Goal: Information Seeking & Learning: Learn about a topic

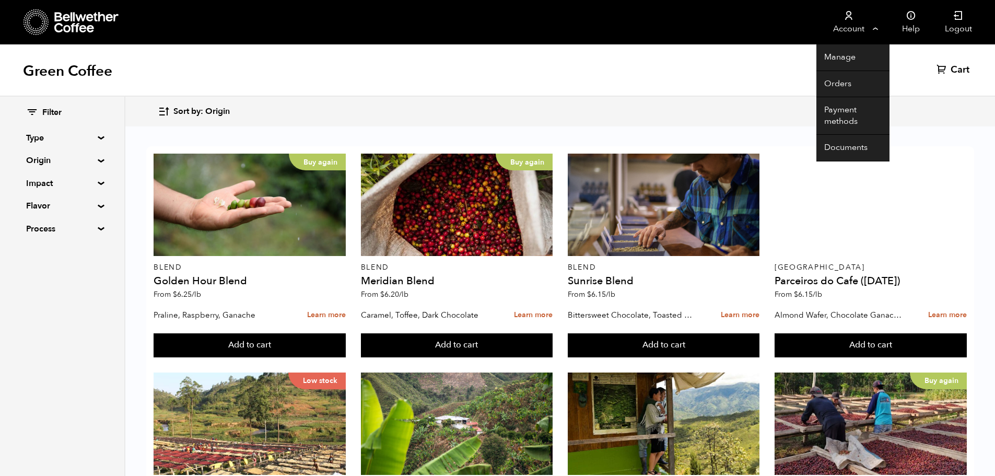
click at [860, 27] on link "Account" at bounding box center [848, 22] width 64 height 44
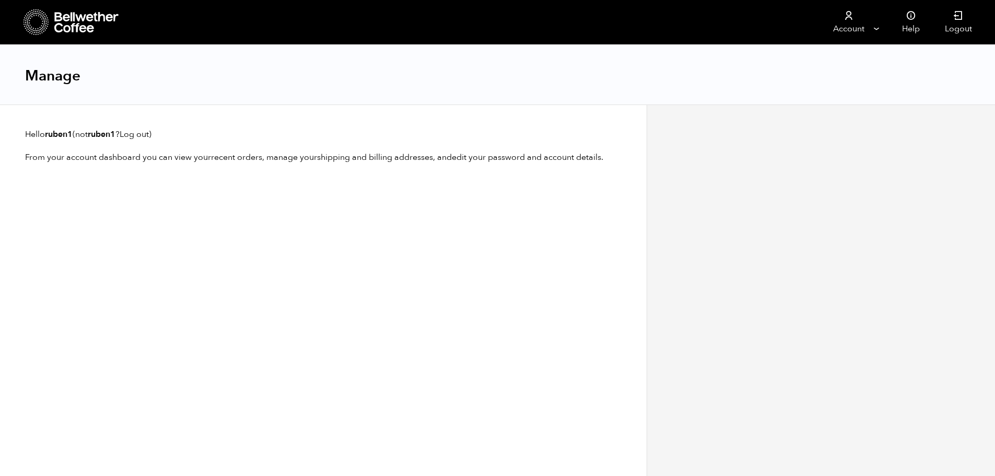
click at [835, 81] on div "Manage" at bounding box center [497, 75] width 995 height 60
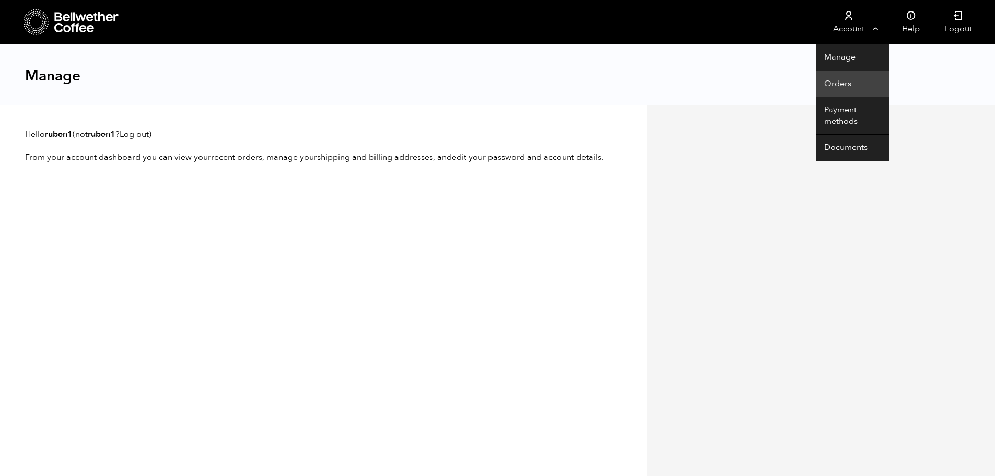
click at [833, 77] on link "Orders" at bounding box center [852, 84] width 73 height 27
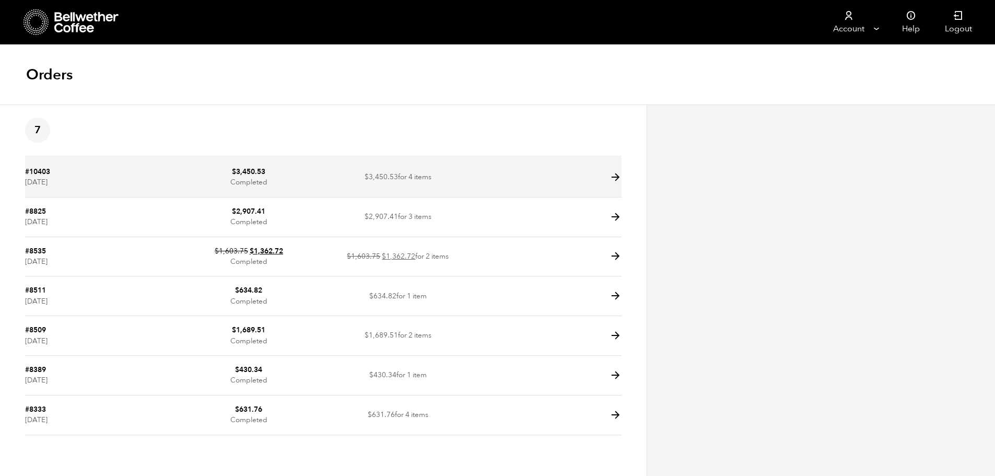
click at [49, 174] on link "#10403" at bounding box center [37, 172] width 25 height 10
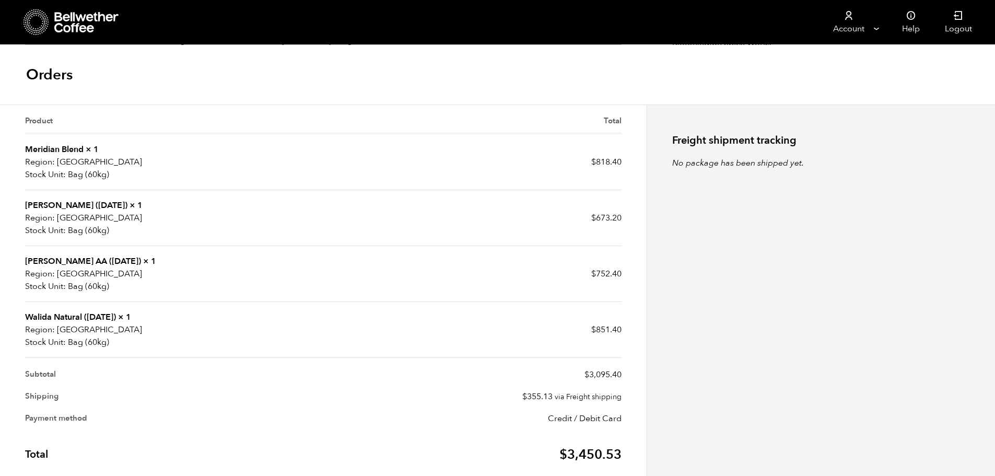
scroll to position [261, 0]
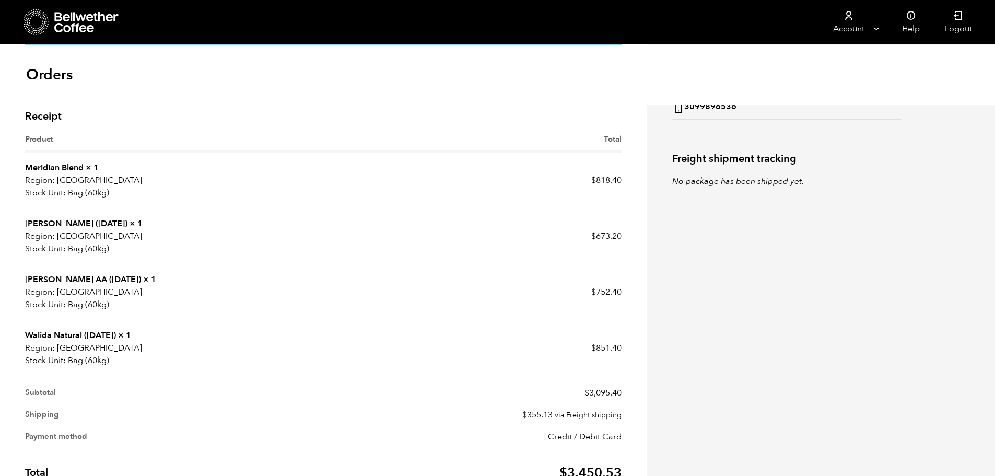
click at [58, 227] on link "[PERSON_NAME] ([DATE])" at bounding box center [76, 223] width 102 height 11
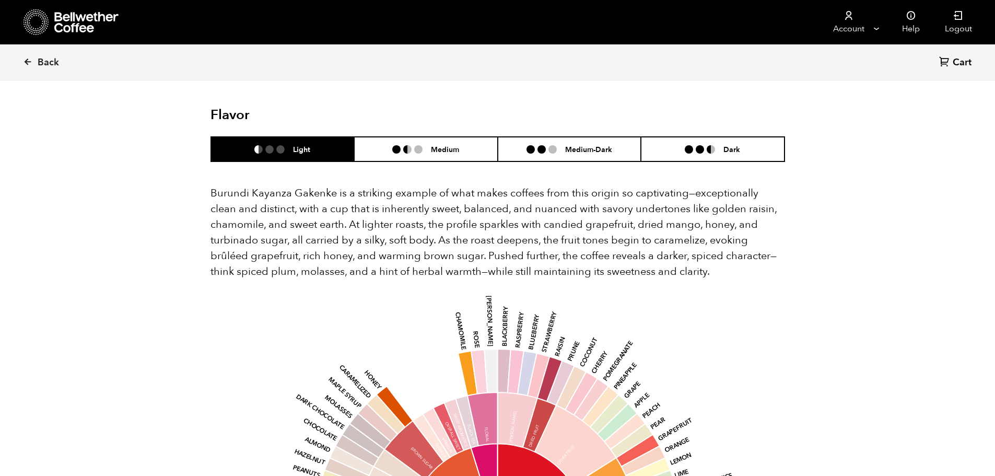
scroll to position [610, 0]
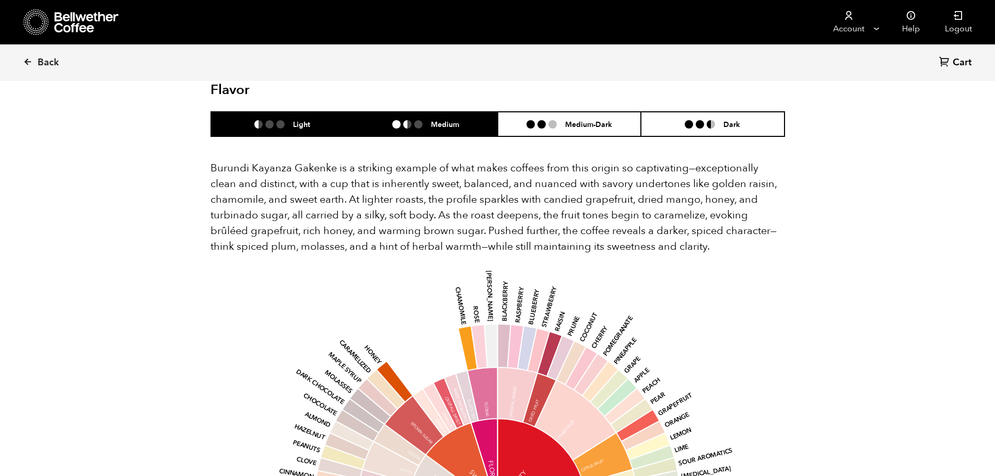
click at [447, 112] on li "Medium" at bounding box center [426, 124] width 144 height 25
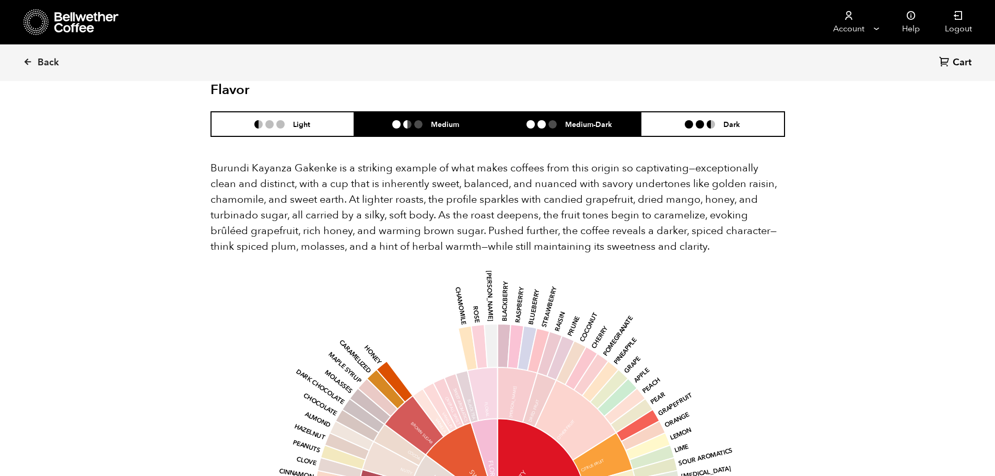
click at [527, 112] on li "Medium-Dark" at bounding box center [570, 124] width 144 height 25
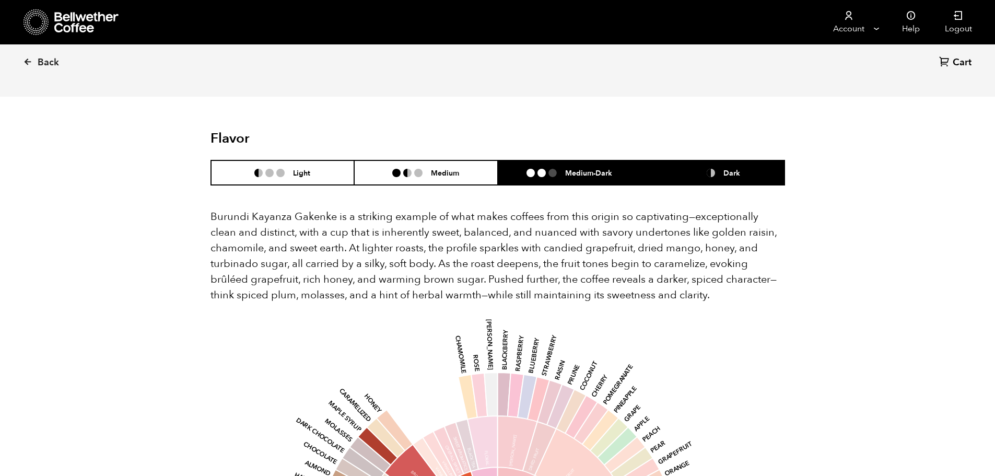
scroll to position [558, 0]
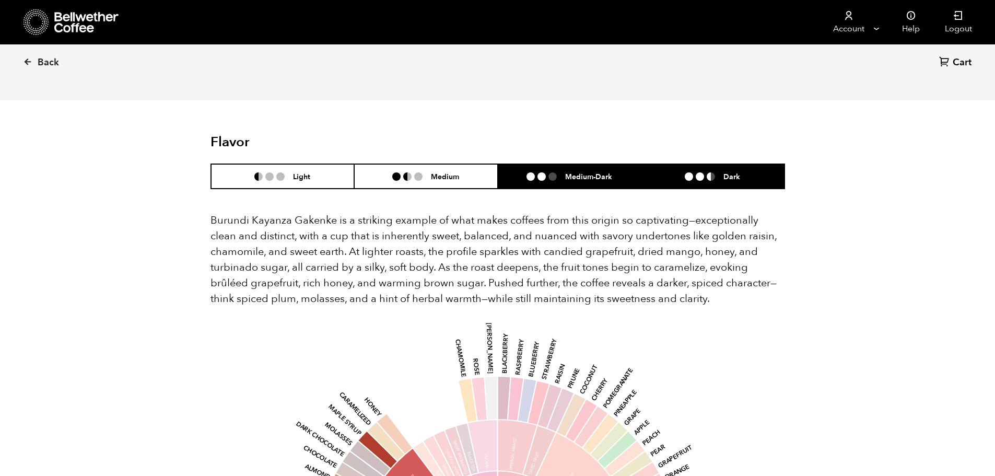
drag, startPoint x: 716, startPoint y: 158, endPoint x: 713, endPoint y: 167, distance: 9.9
click at [716, 172] on ul at bounding box center [704, 176] width 39 height 8
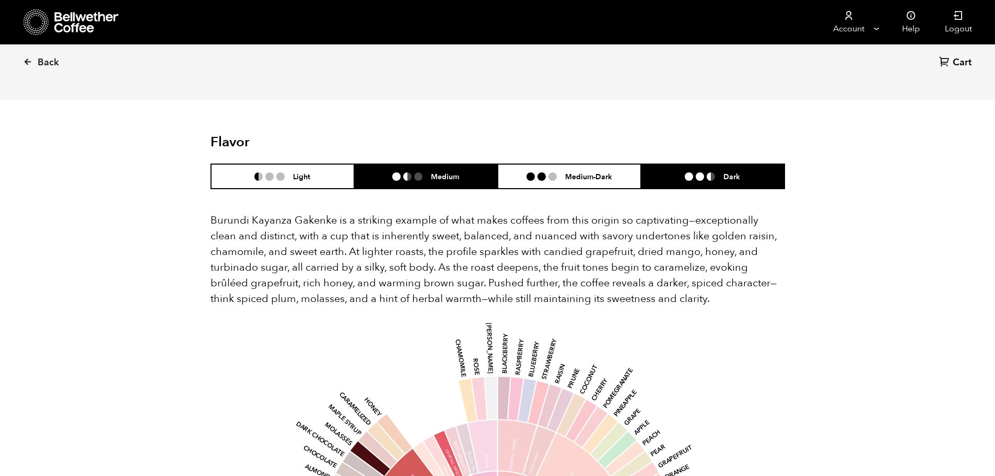
click at [425, 172] on ul at bounding box center [411, 176] width 39 height 8
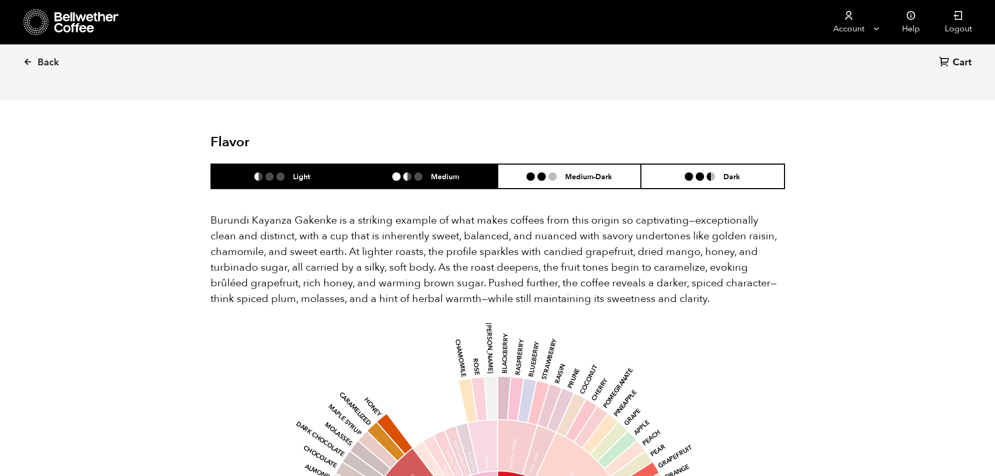
click at [311, 166] on li "Light" at bounding box center [283, 176] width 144 height 25
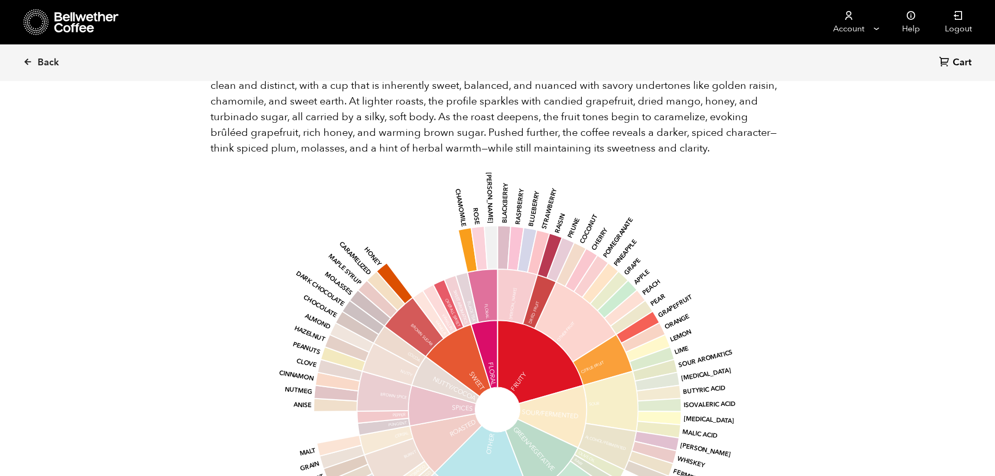
scroll to position [714, 0]
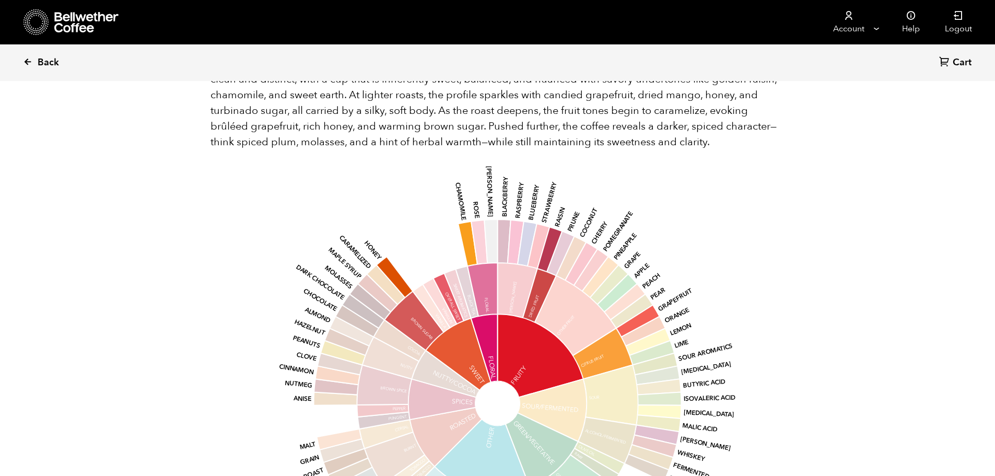
click at [36, 61] on link "Back" at bounding box center [55, 63] width 65 height 36
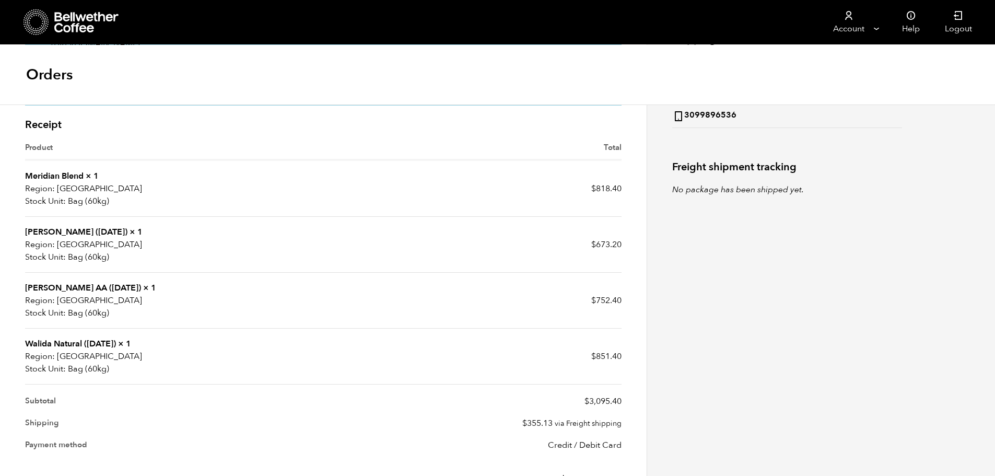
scroll to position [157, 0]
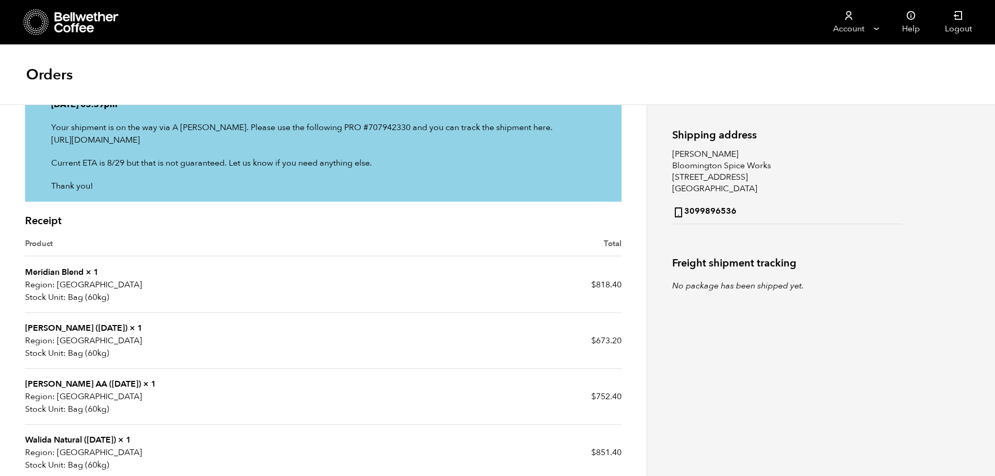
click at [62, 274] on link "Meridian Blend" at bounding box center [54, 271] width 58 height 11
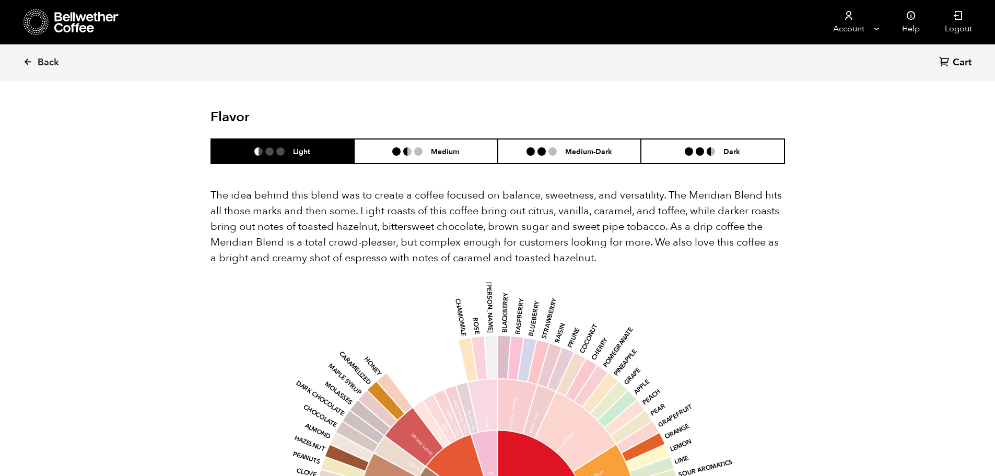
scroll to position [574, 0]
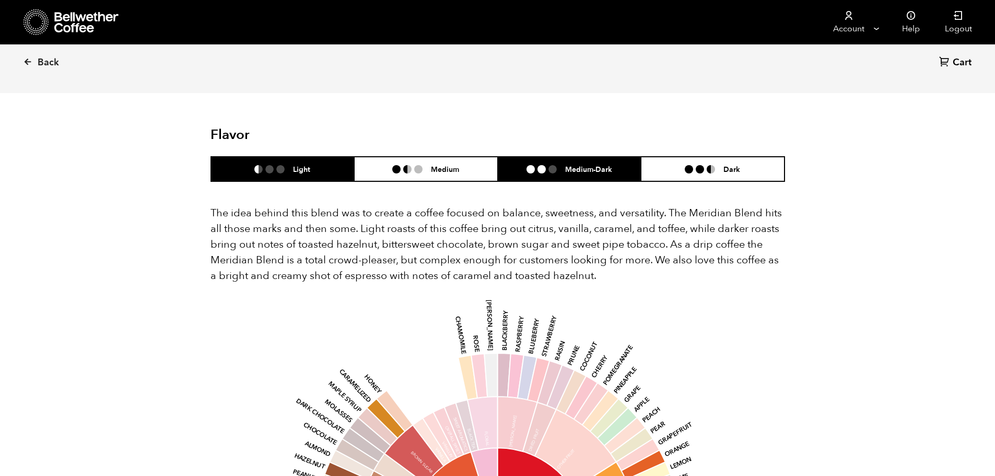
click at [575, 157] on li "Medium-Dark" at bounding box center [570, 169] width 144 height 25
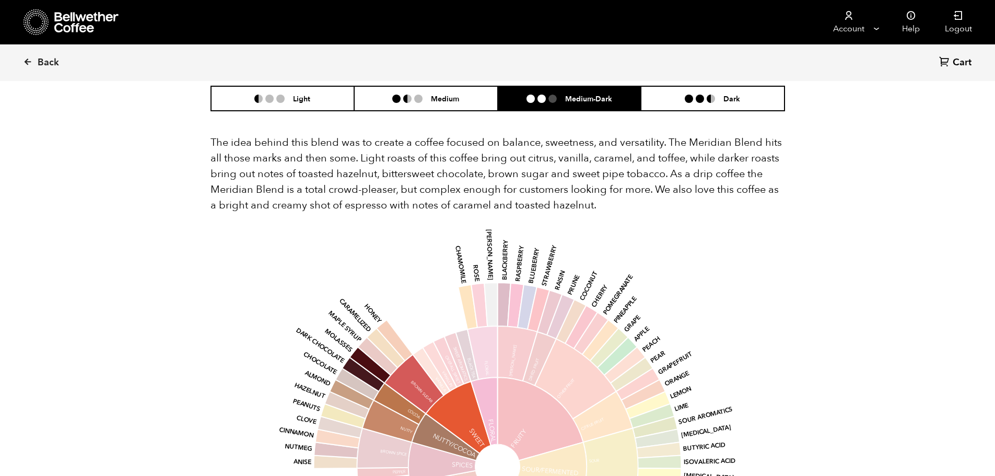
scroll to position [627, 0]
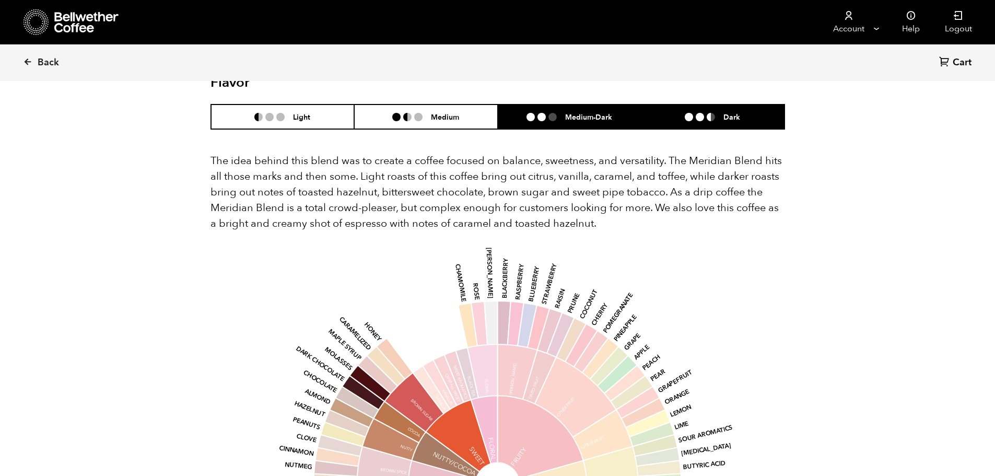
click at [701, 104] on li "Dark" at bounding box center [713, 116] width 144 height 25
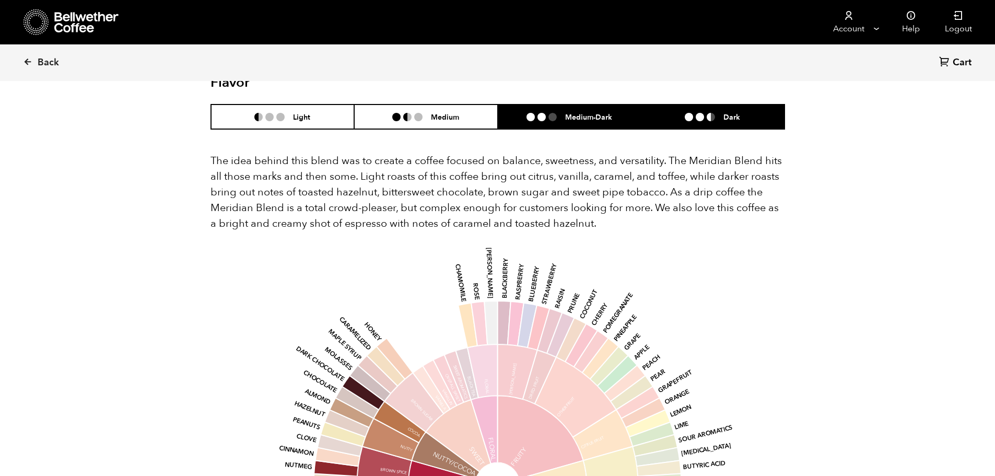
click at [607, 104] on li "Medium-Dark" at bounding box center [570, 116] width 144 height 25
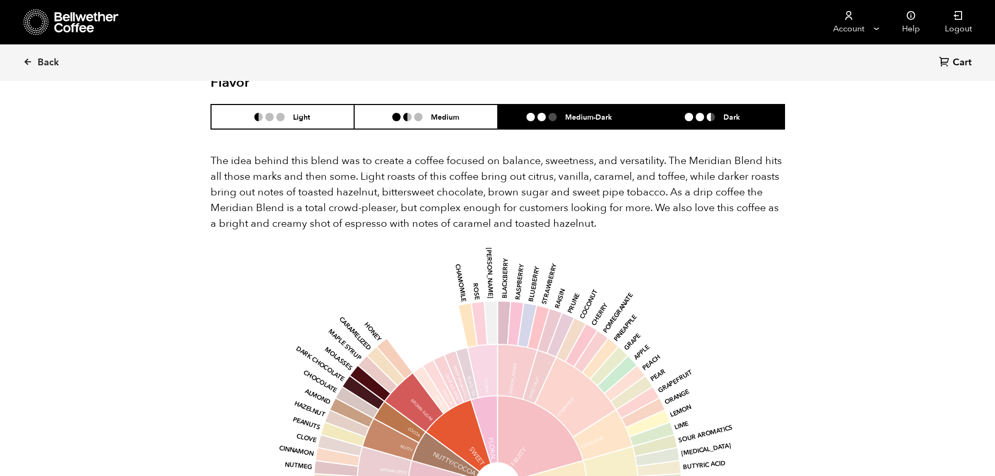
click at [727, 112] on h6 "Dark" at bounding box center [731, 116] width 17 height 9
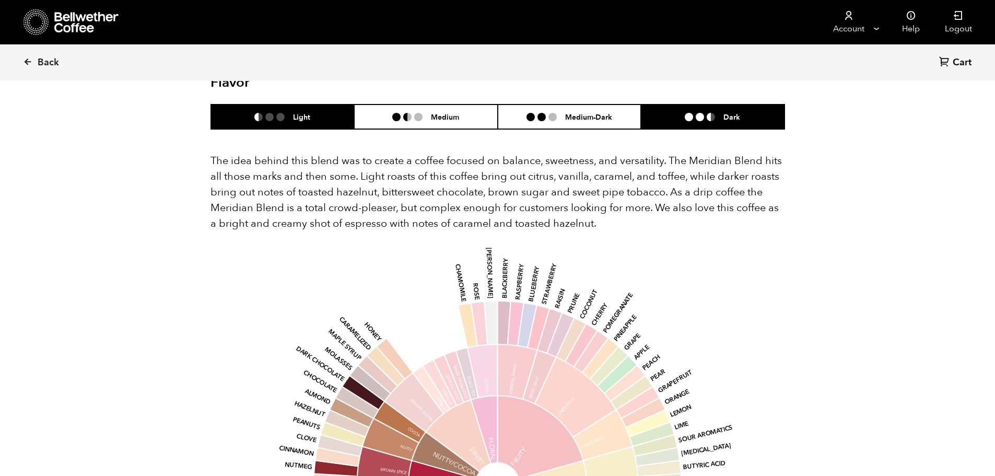
click at [269, 104] on li "Light" at bounding box center [283, 116] width 144 height 25
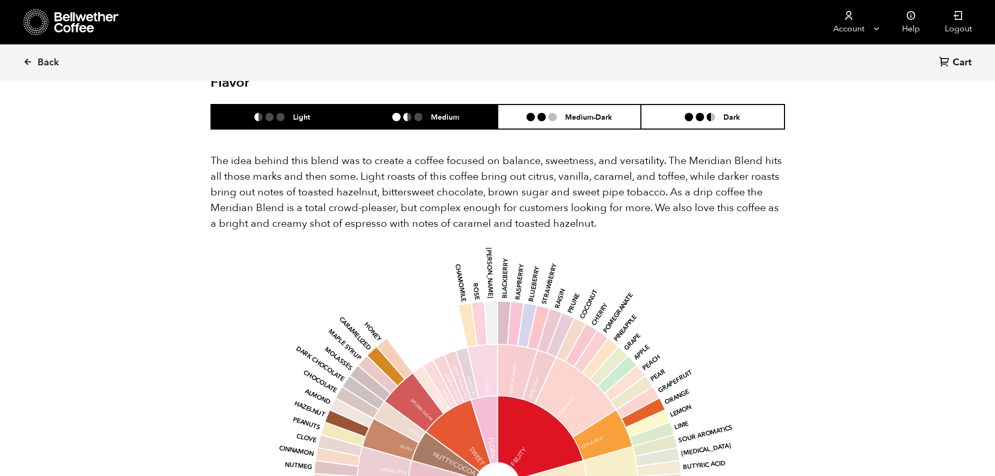
click at [419, 112] on div "Medium" at bounding box center [425, 116] width 67 height 9
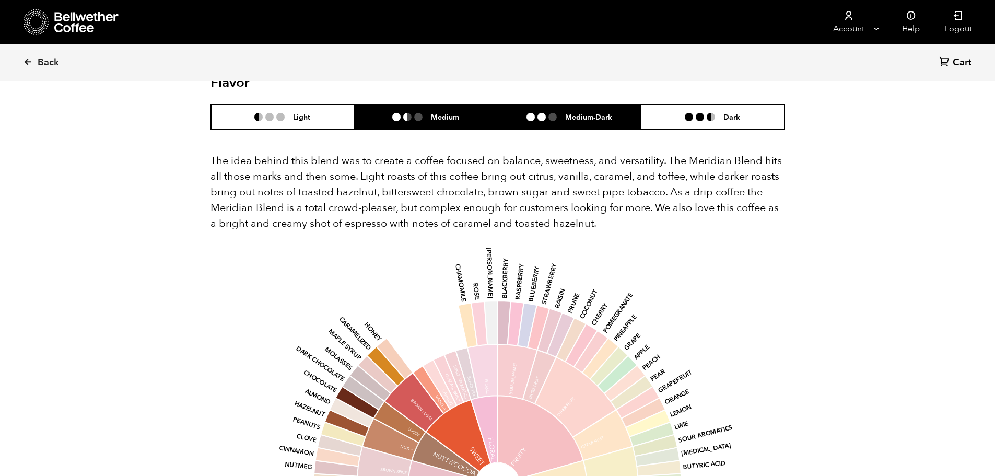
click at [607, 112] on h6 "Medium-Dark" at bounding box center [588, 116] width 47 height 9
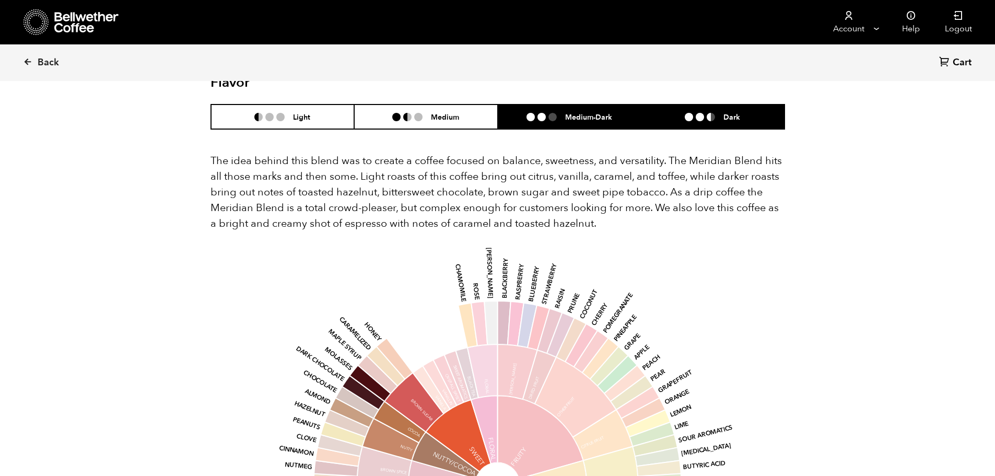
click at [697, 113] on li at bounding box center [699, 117] width 8 height 8
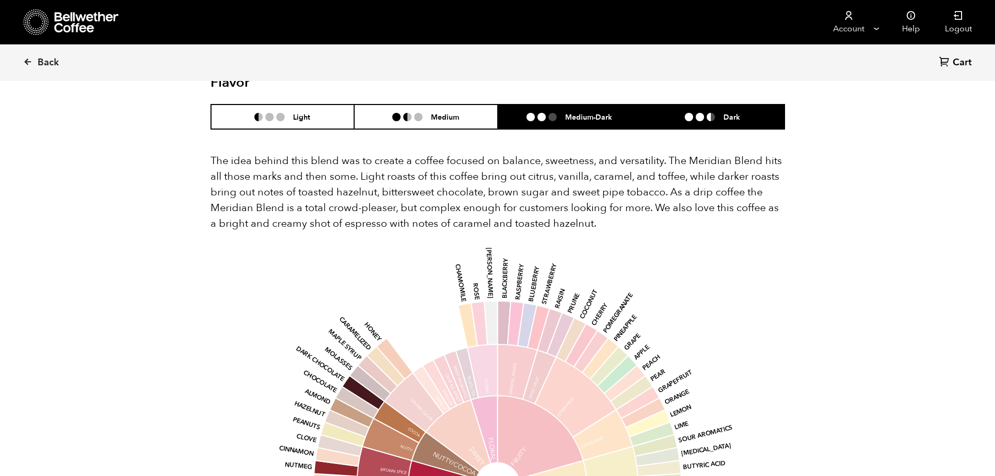
click at [586, 112] on h6 "Medium-Dark" at bounding box center [588, 116] width 47 height 9
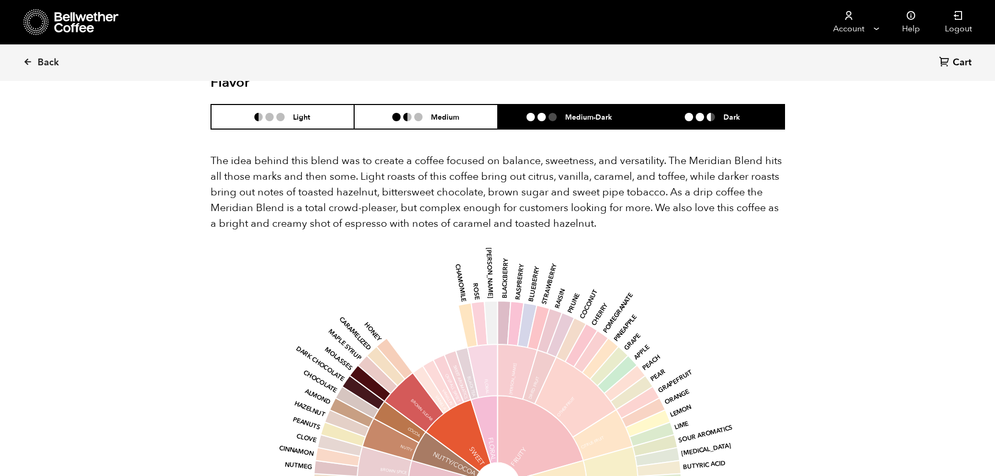
click at [749, 104] on li "Dark" at bounding box center [713, 116] width 144 height 25
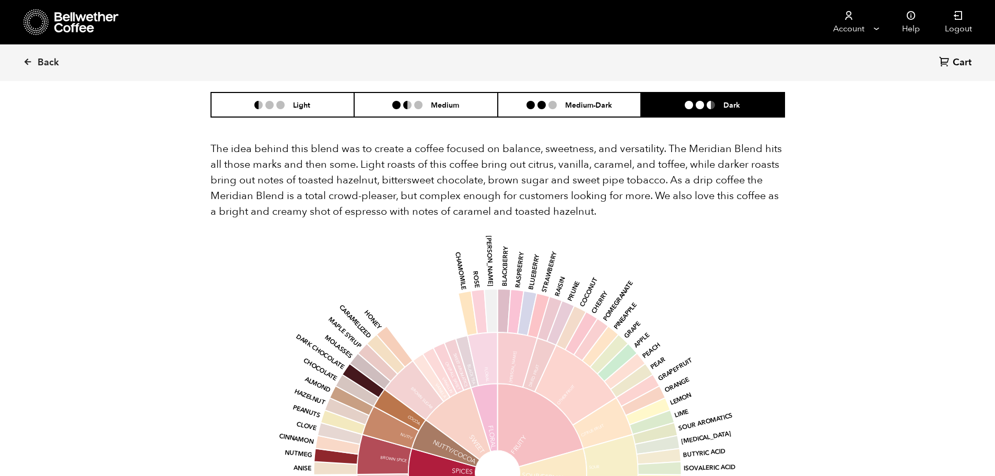
scroll to position [574, 0]
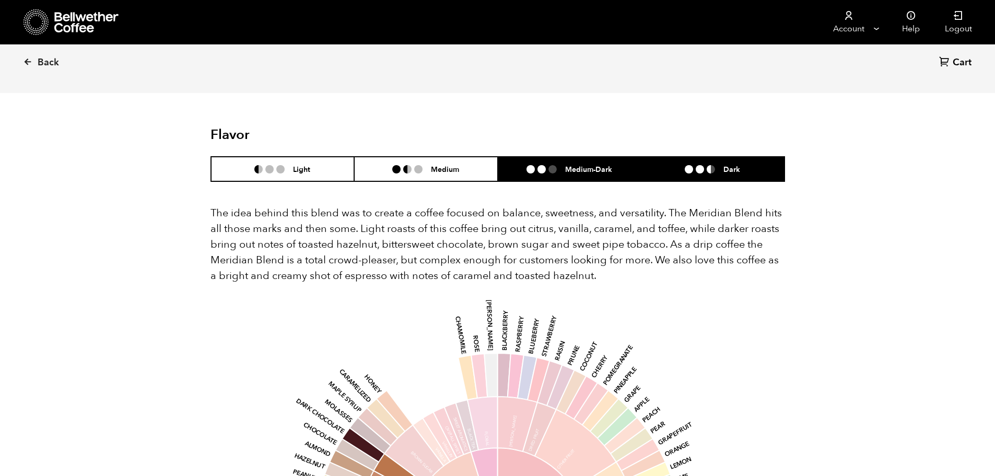
click at [598, 164] on h6 "Medium-Dark" at bounding box center [588, 168] width 47 height 9
click at [718, 157] on li "Dark" at bounding box center [713, 169] width 144 height 25
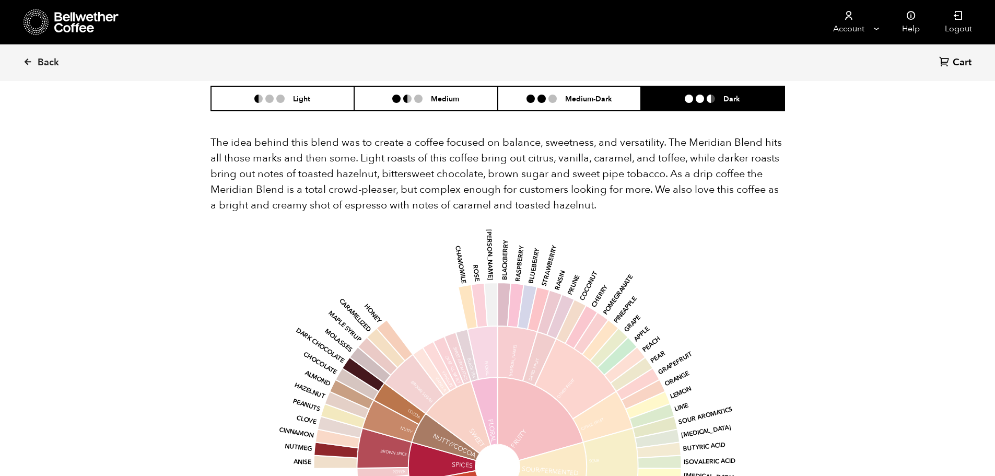
scroll to position [627, 0]
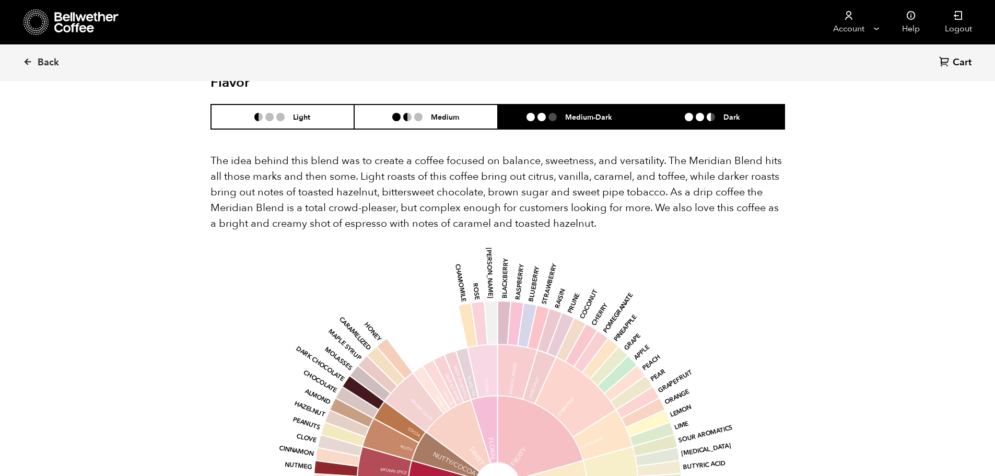
click at [561, 113] on ul at bounding box center [545, 117] width 39 height 8
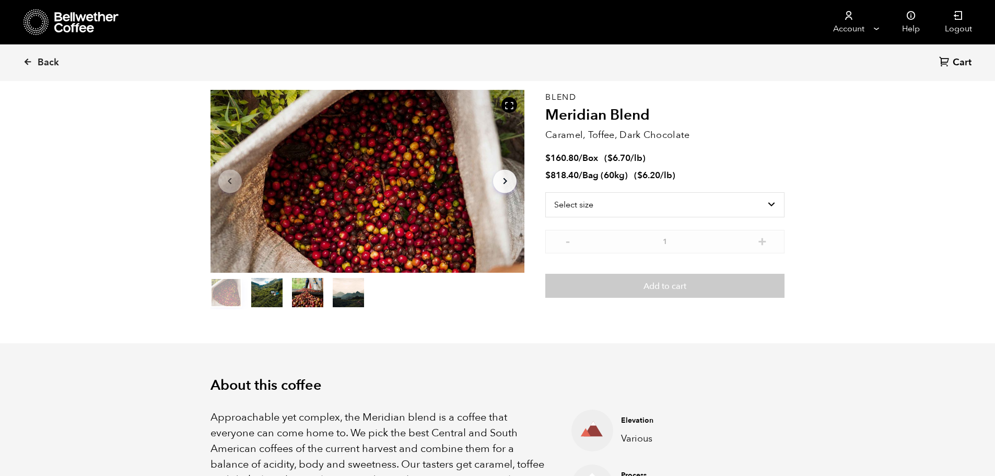
scroll to position [0, 0]
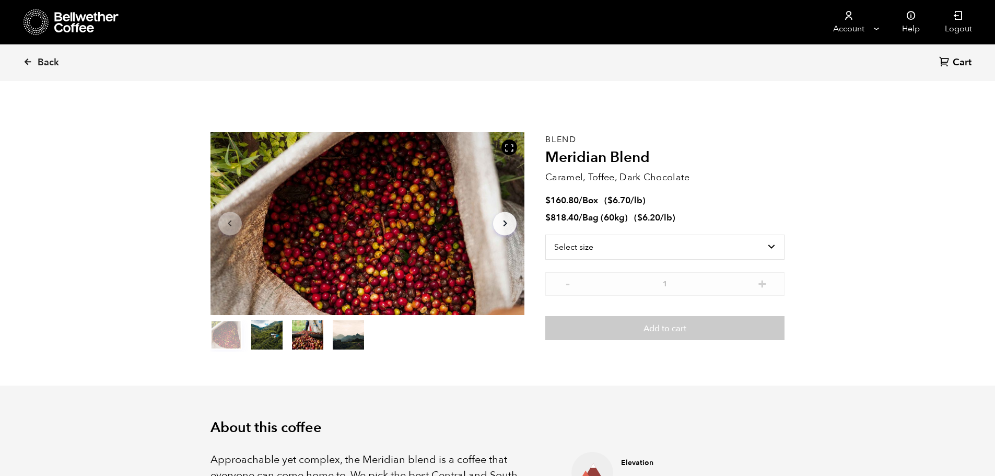
drag, startPoint x: 31, startPoint y: 62, endPoint x: 145, endPoint y: 148, distance: 143.2
click at [32, 62] on link "Back" at bounding box center [55, 63] width 65 height 36
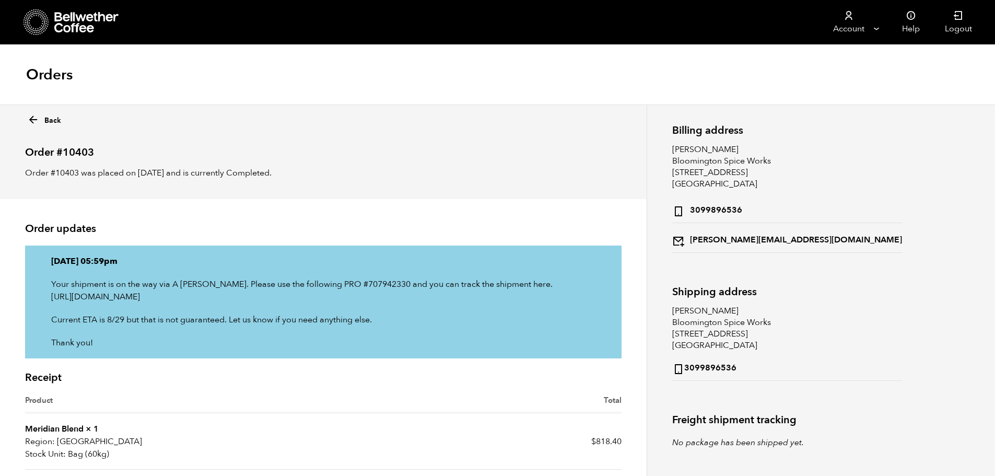
click at [57, 14] on icon at bounding box center [86, 22] width 65 height 21
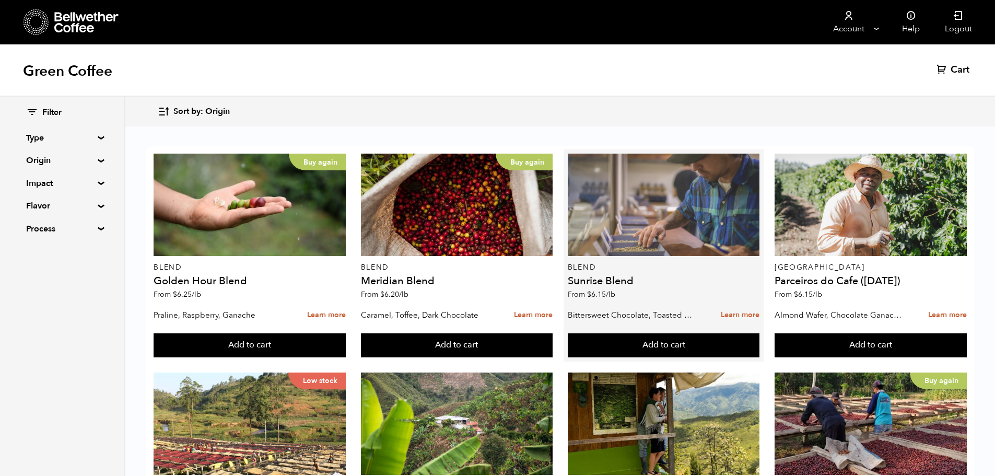
click at [640, 223] on div at bounding box center [664, 205] width 192 height 102
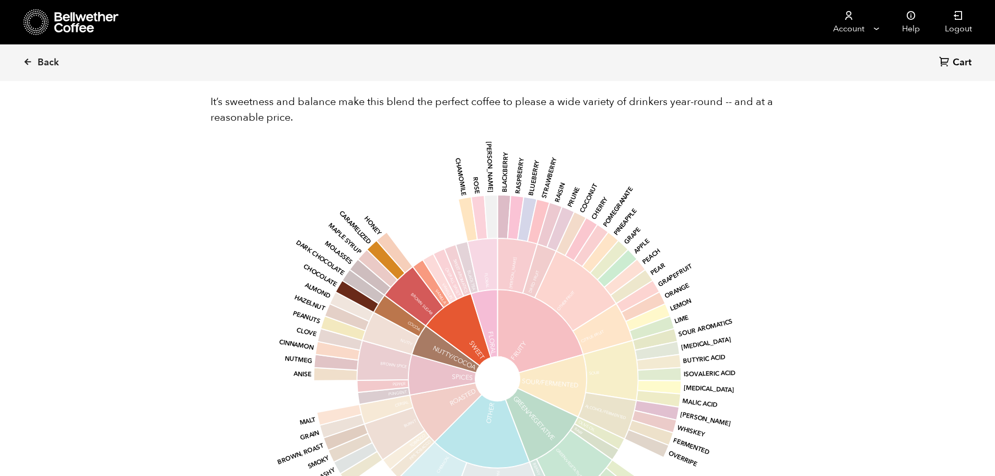
scroll to position [627, 0]
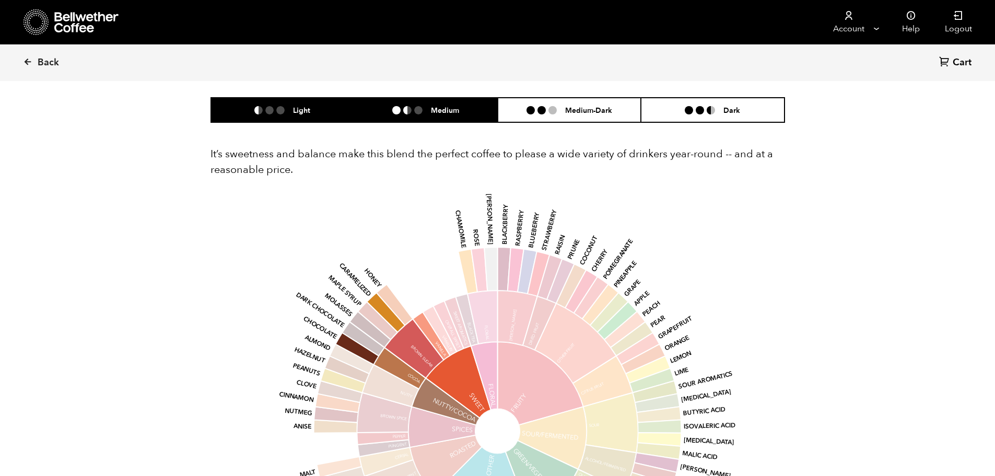
click at [441, 107] on h6 "Medium" at bounding box center [445, 109] width 28 height 9
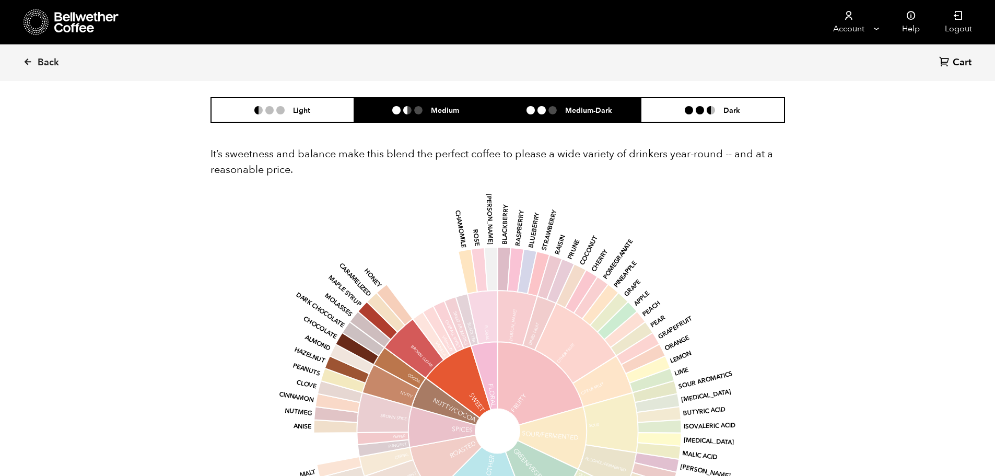
click at [607, 114] on h6 "Medium-Dark" at bounding box center [588, 109] width 47 height 9
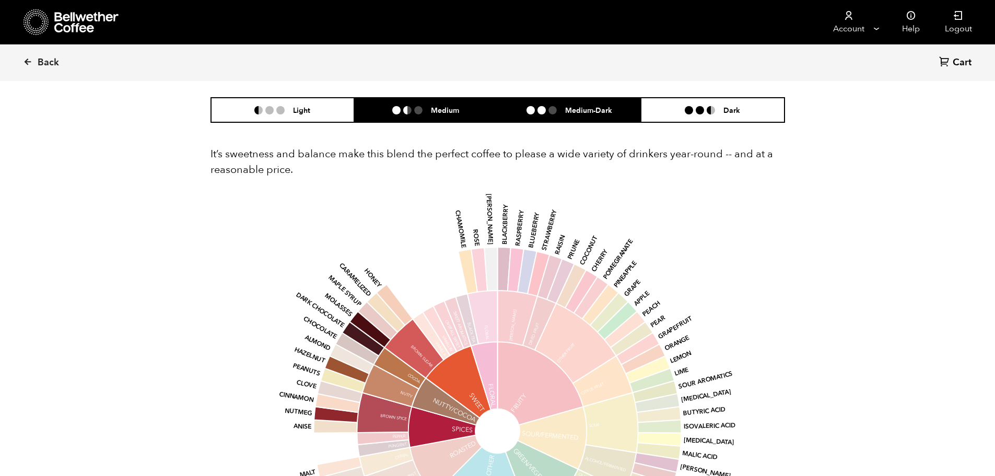
click at [461, 112] on li "Medium" at bounding box center [426, 110] width 144 height 25
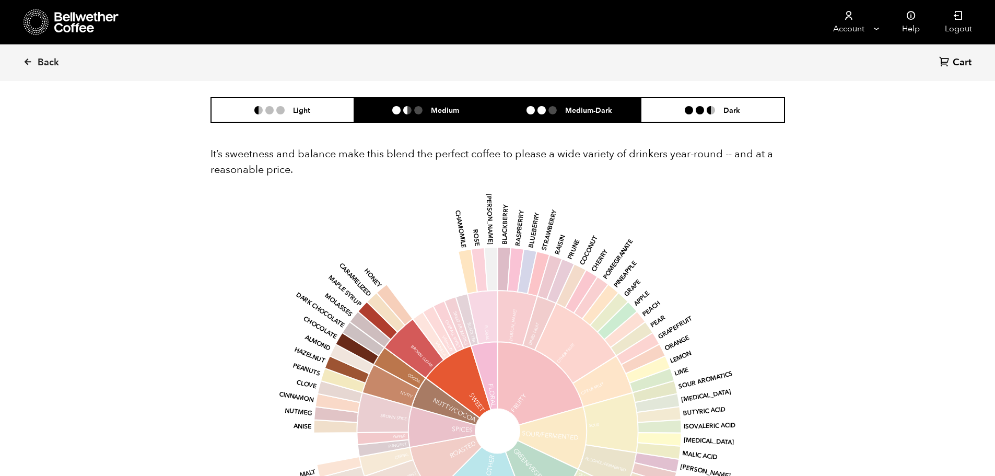
click at [568, 107] on h6 "Medium-Dark" at bounding box center [588, 109] width 47 height 9
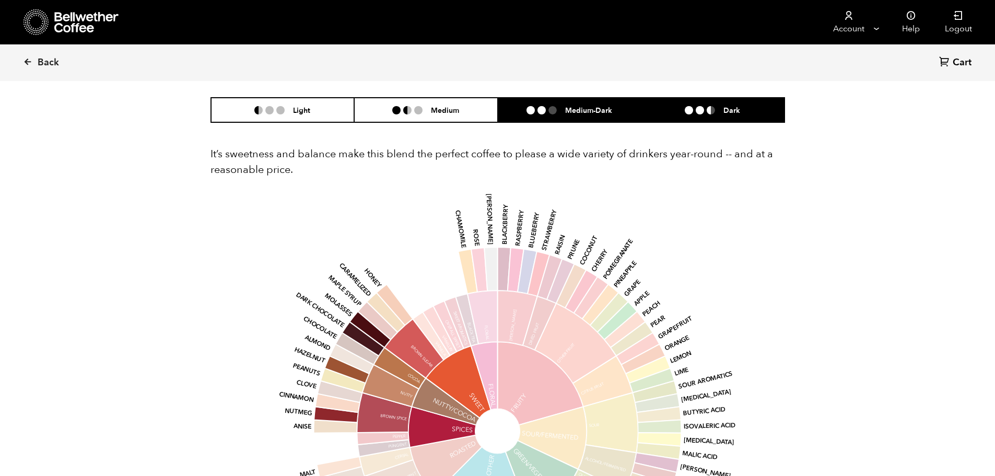
click at [709, 112] on li at bounding box center [710, 110] width 8 height 8
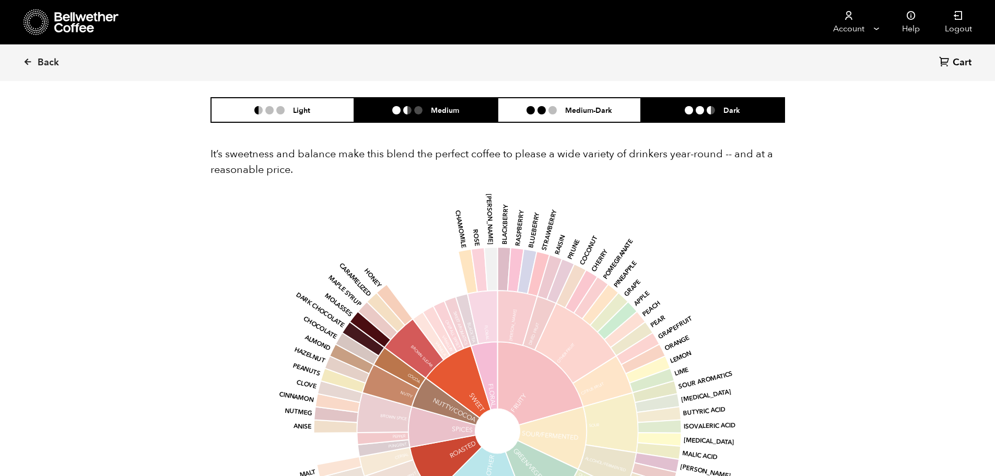
click at [459, 112] on h6 "Medium" at bounding box center [445, 109] width 28 height 9
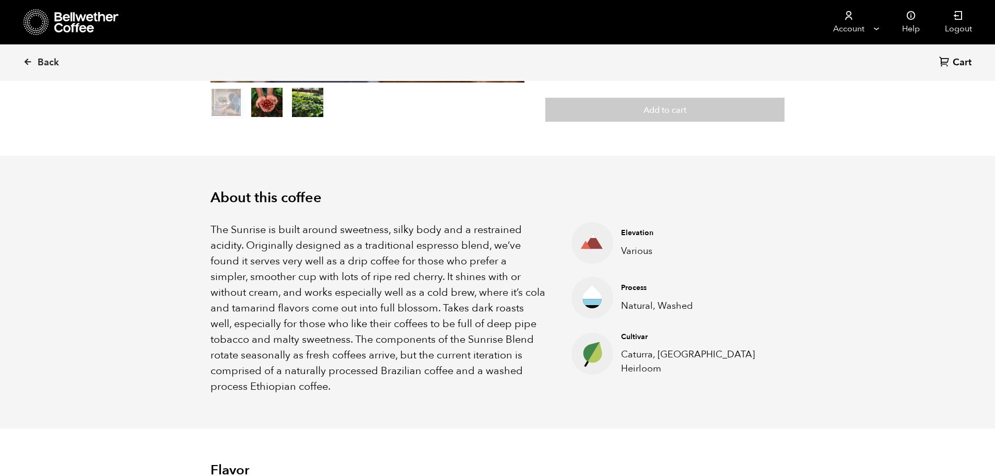
scroll to position [209, 0]
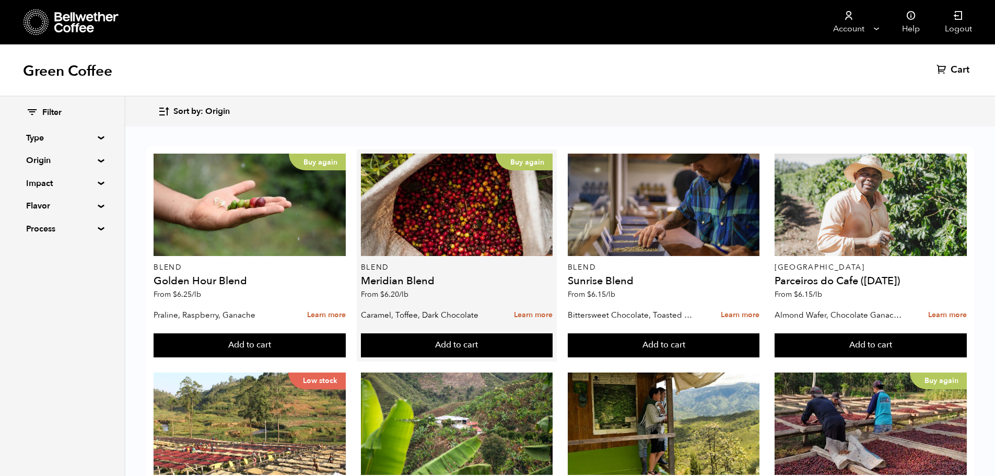
click at [477, 274] on div "Buy again Blend Meridian Blend From $ 6.20 /lb" at bounding box center [457, 229] width 192 height 151
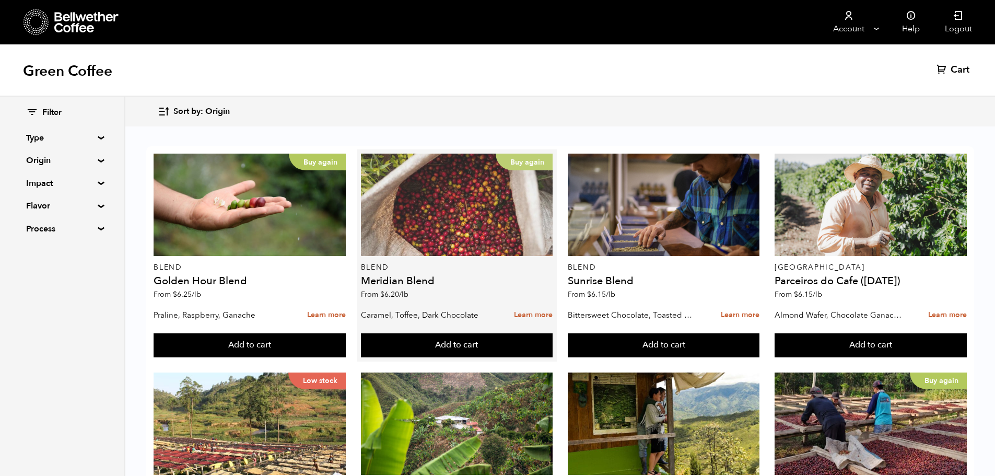
click at [454, 214] on div "Buy again" at bounding box center [457, 205] width 192 height 102
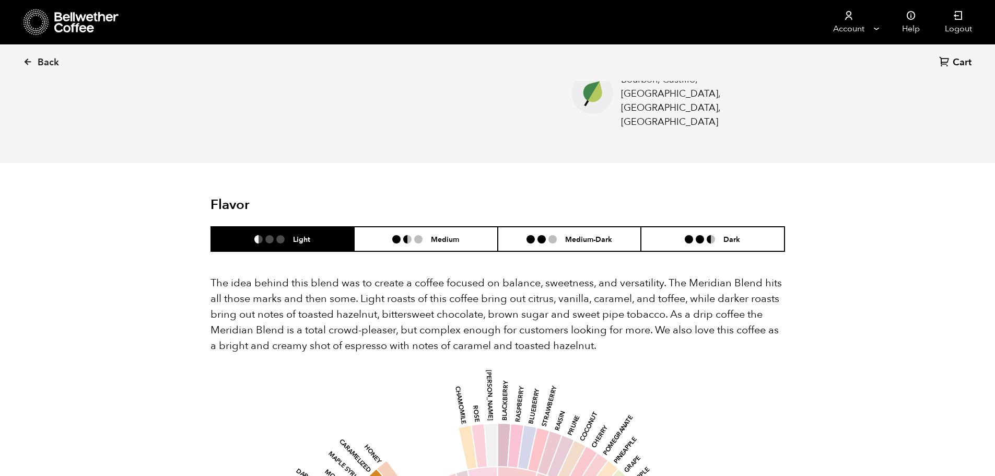
scroll to position [470, 0]
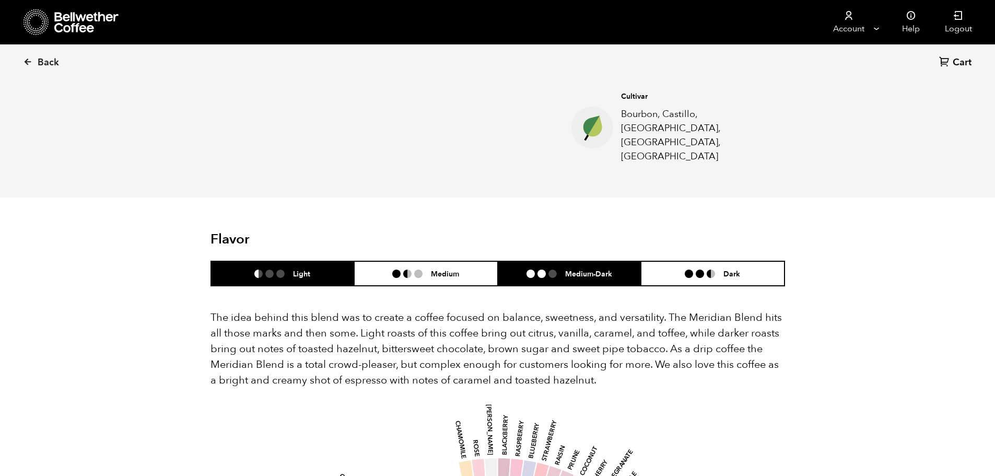
click at [587, 269] on h6 "Medium-Dark" at bounding box center [588, 273] width 47 height 9
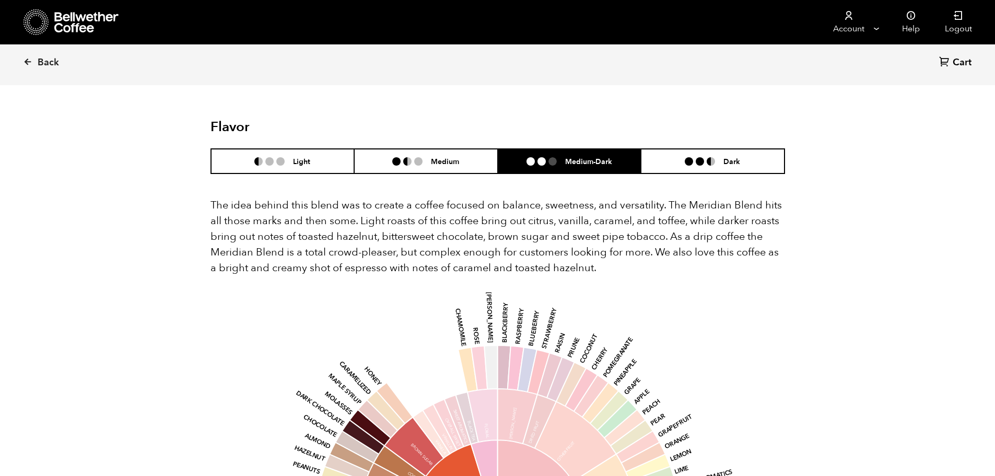
scroll to position [574, 0]
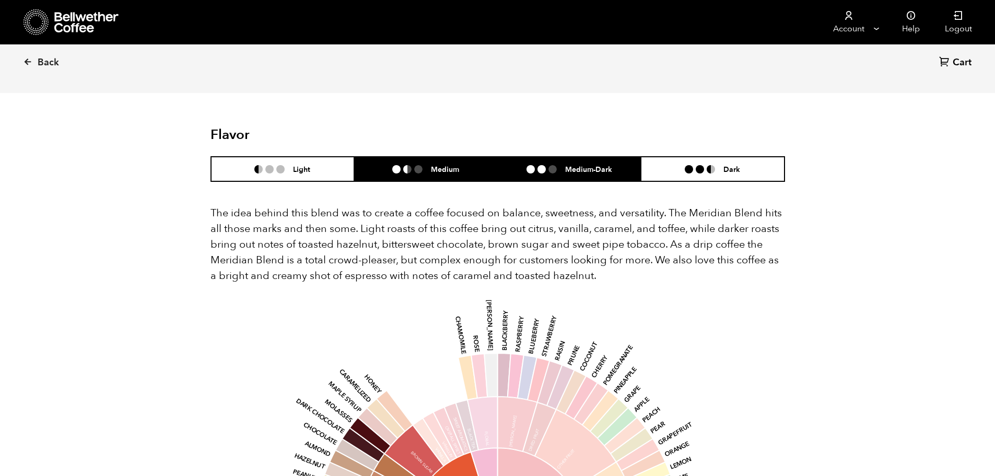
click at [464, 157] on li "Medium" at bounding box center [426, 169] width 144 height 25
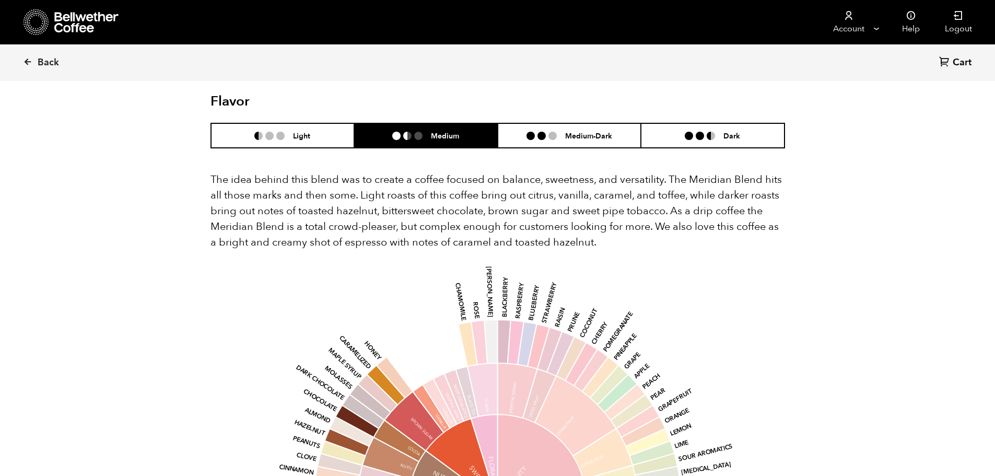
scroll to position [627, 0]
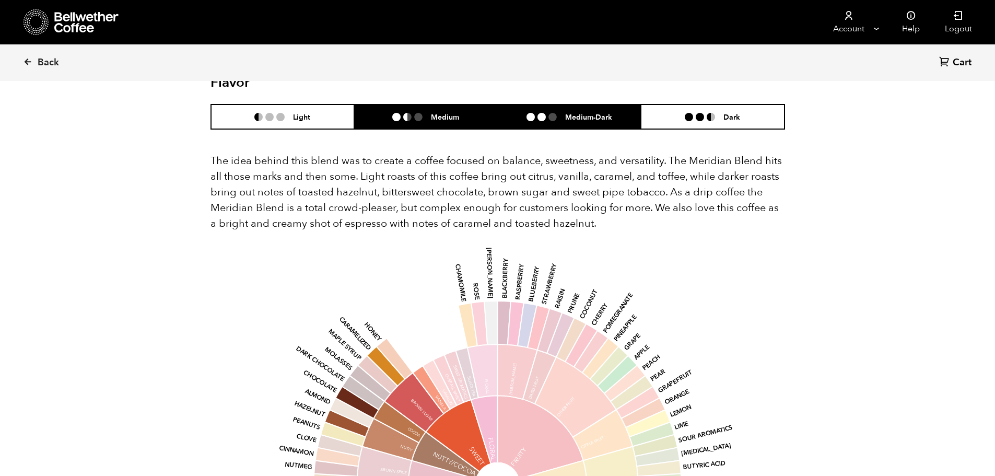
click at [557, 113] on ul at bounding box center [545, 117] width 39 height 8
click at [463, 104] on li "Medium" at bounding box center [426, 116] width 144 height 25
click at [573, 112] on h6 "Medium-Dark" at bounding box center [588, 116] width 47 height 9
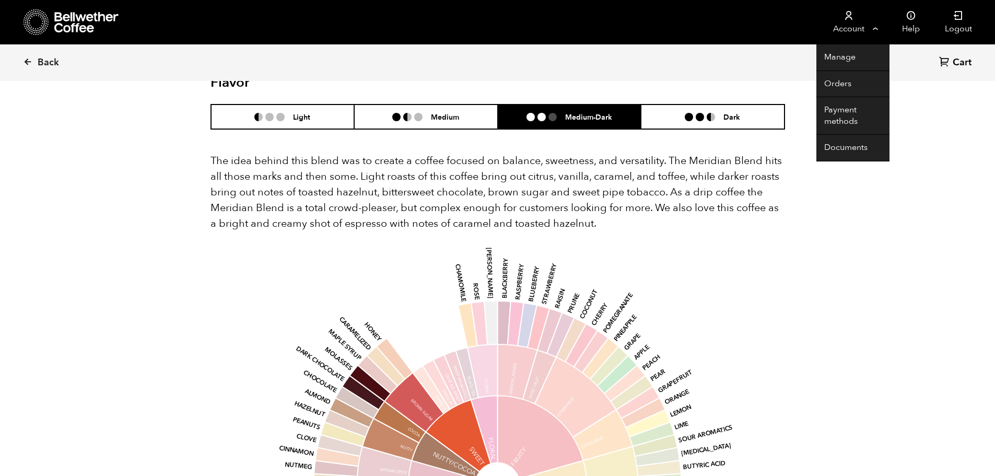
click at [842, 18] on link "Account" at bounding box center [848, 22] width 64 height 44
click at [844, 79] on link "Orders" at bounding box center [852, 84] width 73 height 27
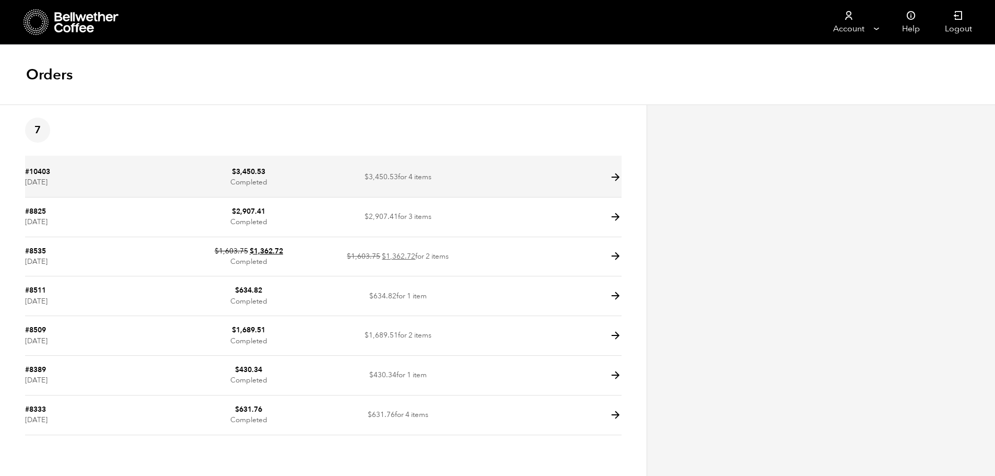
click at [67, 176] on td "#10403 [DATE]" at bounding box center [99, 178] width 149 height 40
click at [42, 170] on link "#10403" at bounding box center [37, 172] width 25 height 10
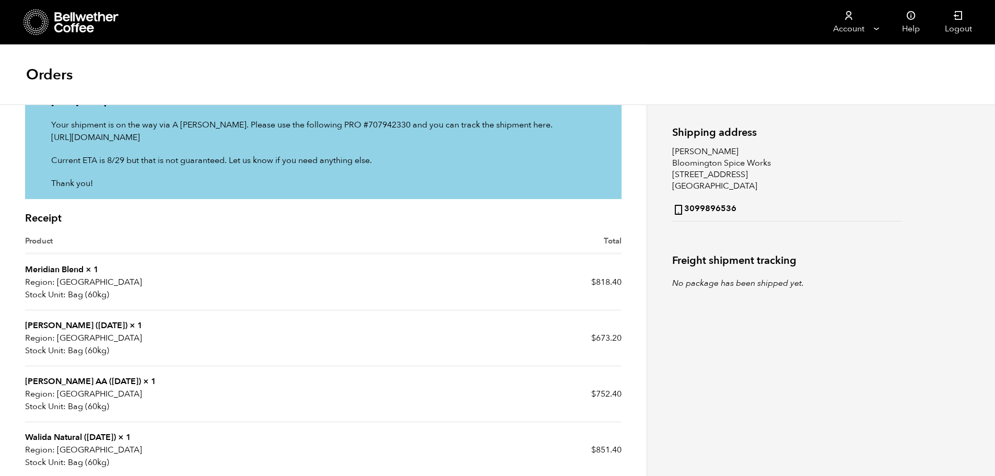
scroll to position [157, 0]
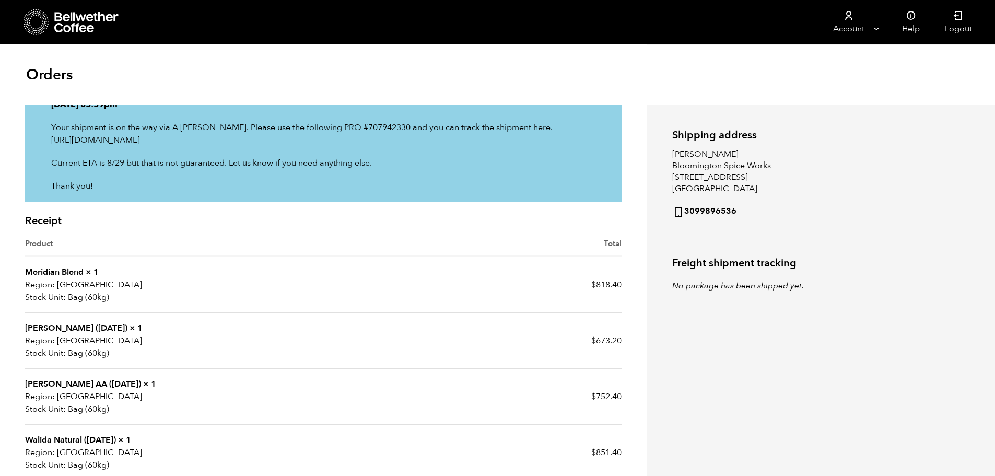
click at [75, 276] on link "Meridian Blend" at bounding box center [54, 271] width 58 height 11
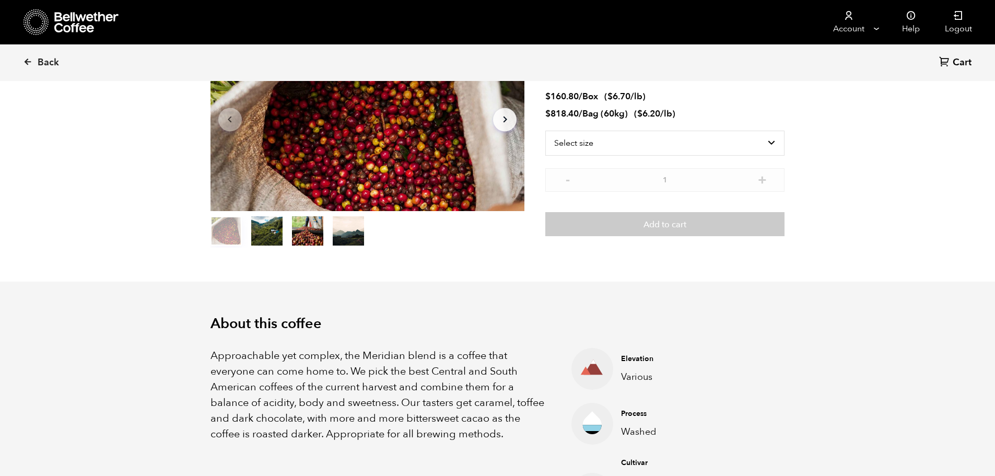
scroll to position [104, 0]
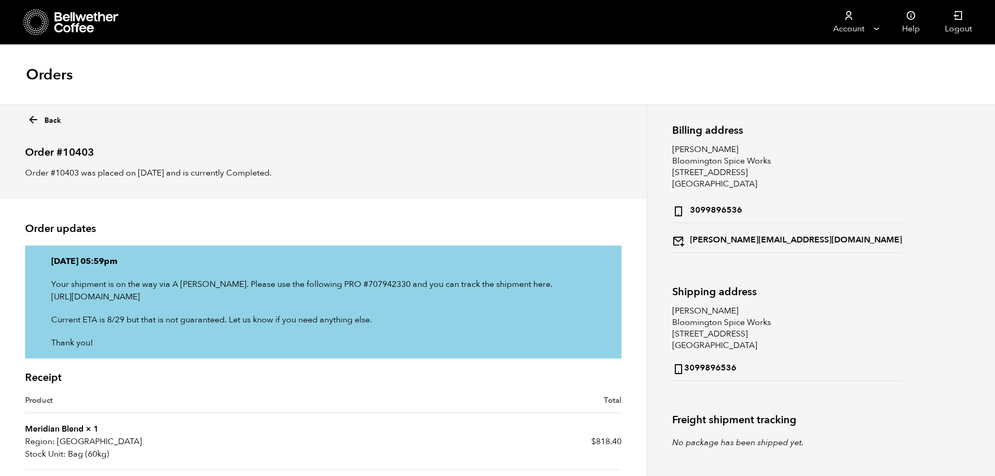
scroll to position [157, 0]
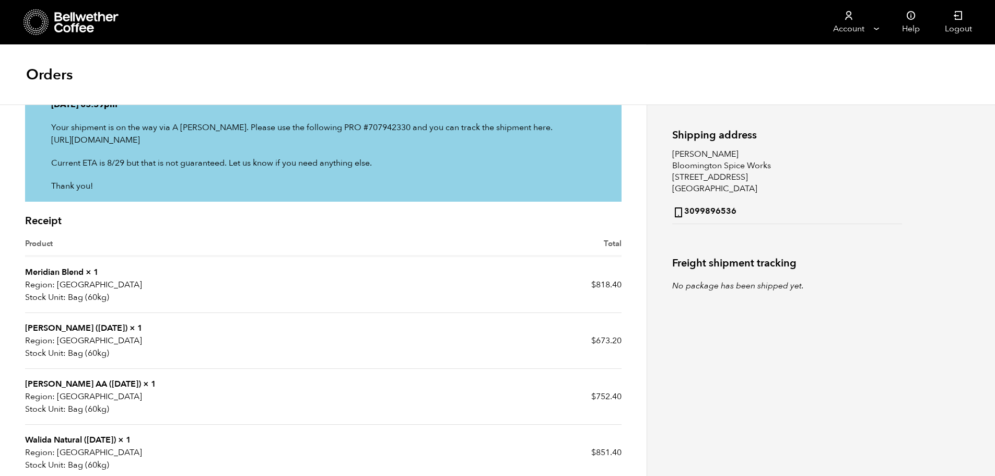
click at [68, 277] on link "Meridian Blend" at bounding box center [54, 271] width 58 height 11
